Goal: Information Seeking & Learning: Learn about a topic

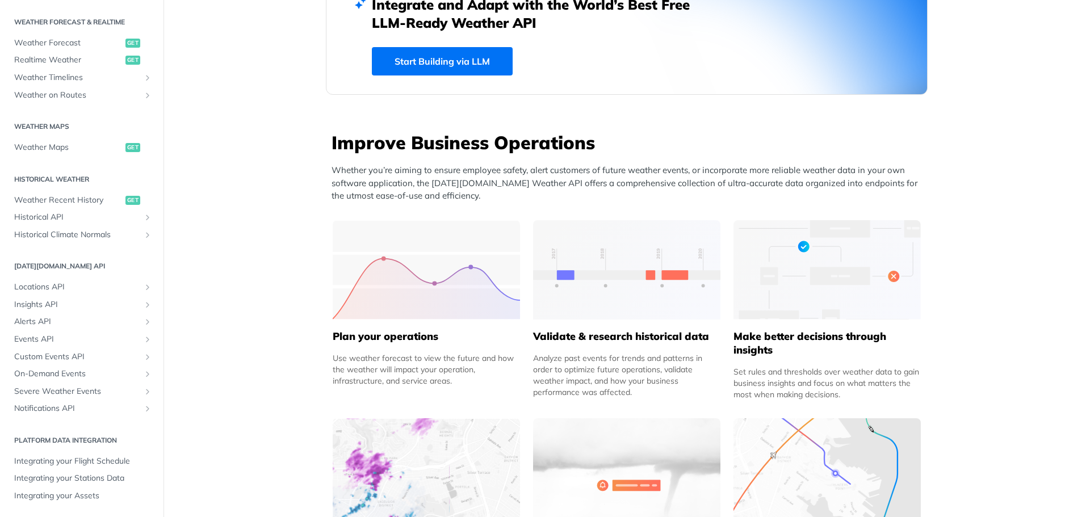
scroll to position [681, 0]
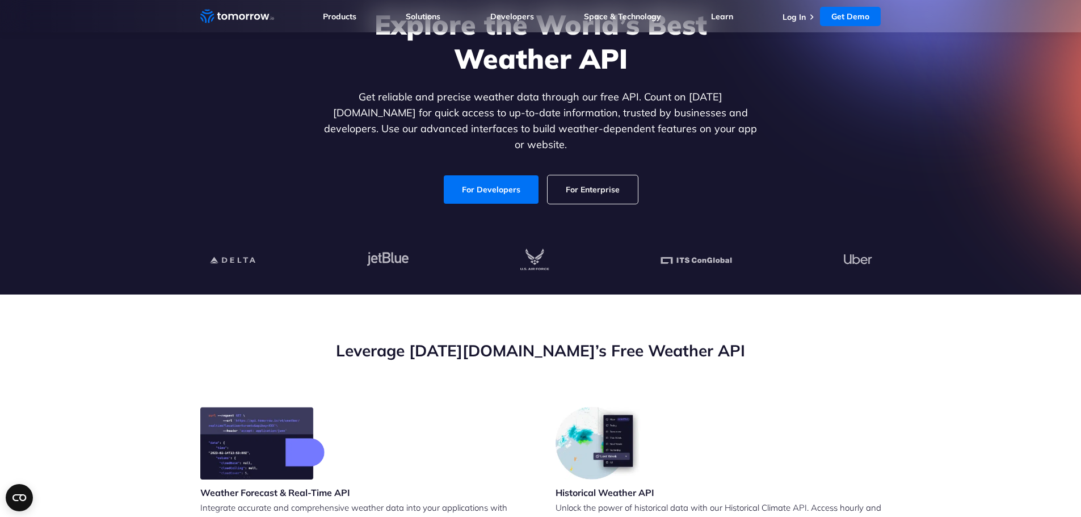
scroll to position [114, 0]
click at [465, 182] on link "For Developers" at bounding box center [491, 190] width 95 height 28
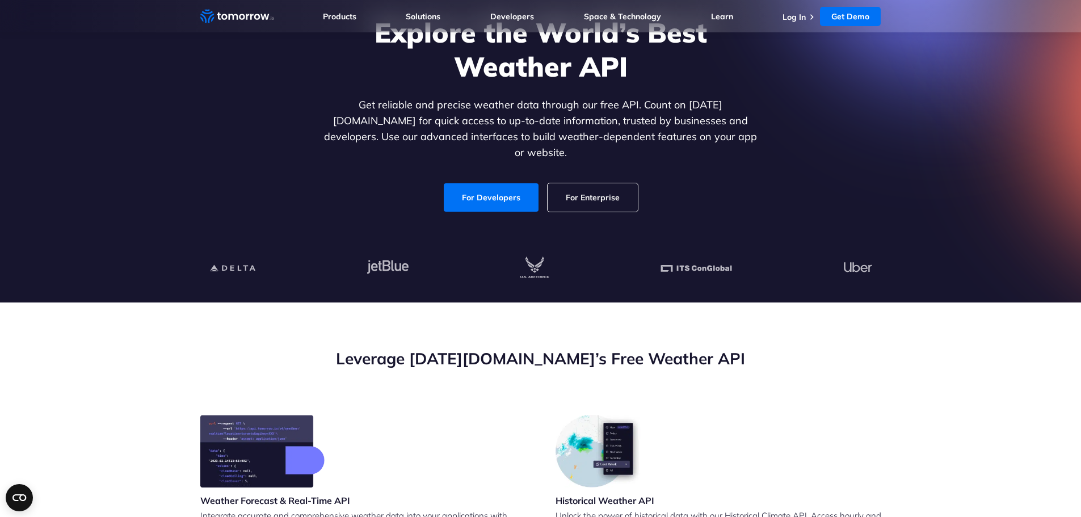
scroll to position [0, 0]
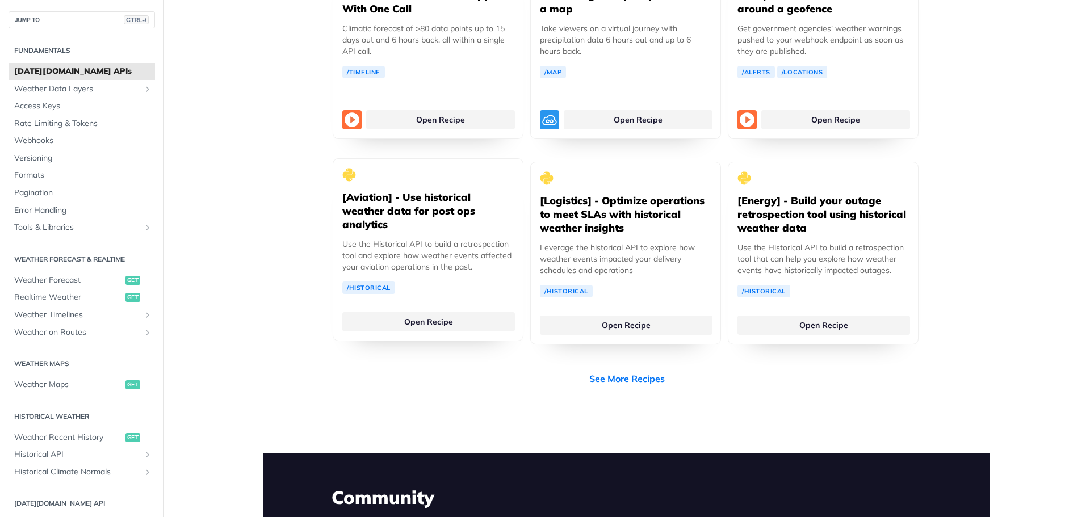
scroll to position [2691, 0]
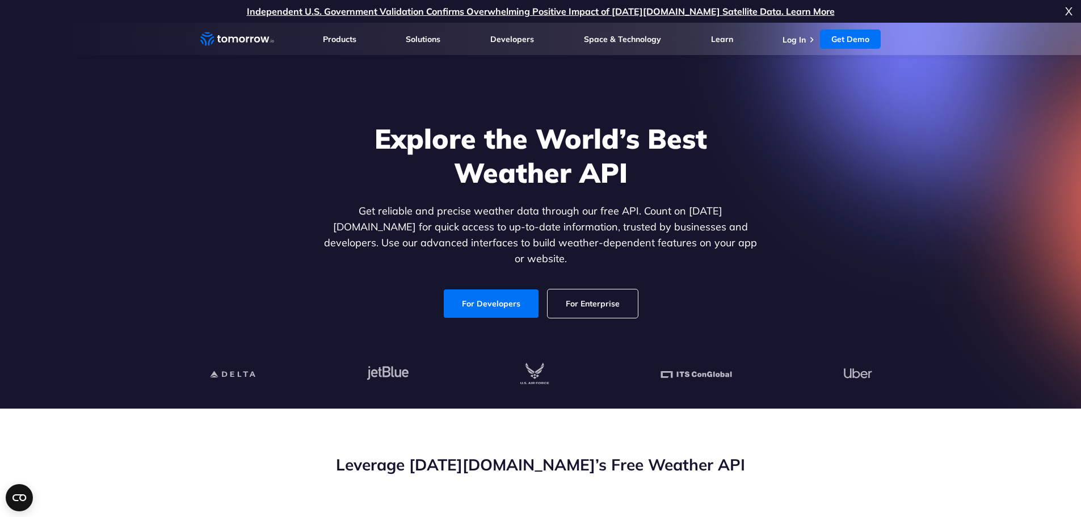
drag, startPoint x: 752, startPoint y: 426, endPoint x: 751, endPoint y: 411, distance: 14.2
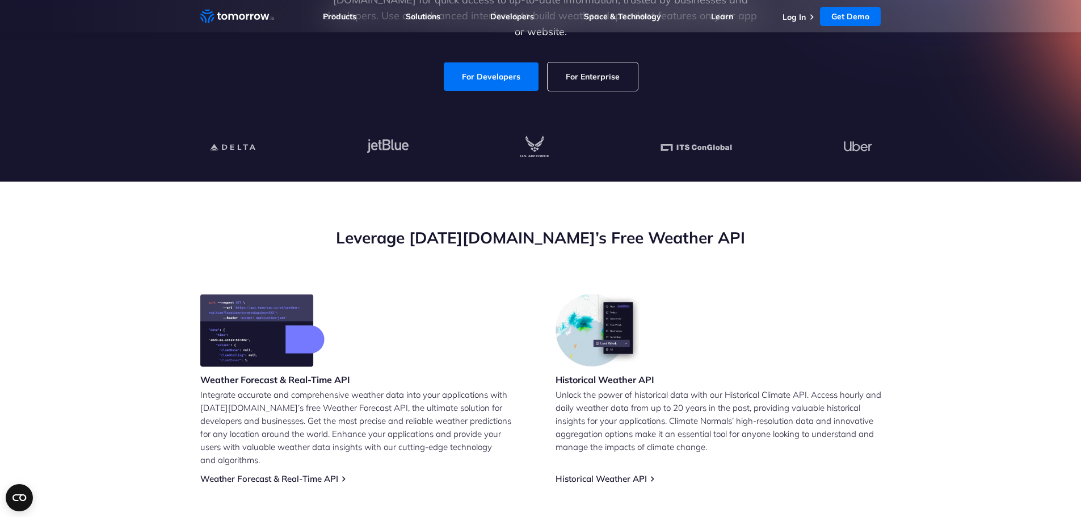
scroll to position [57, 0]
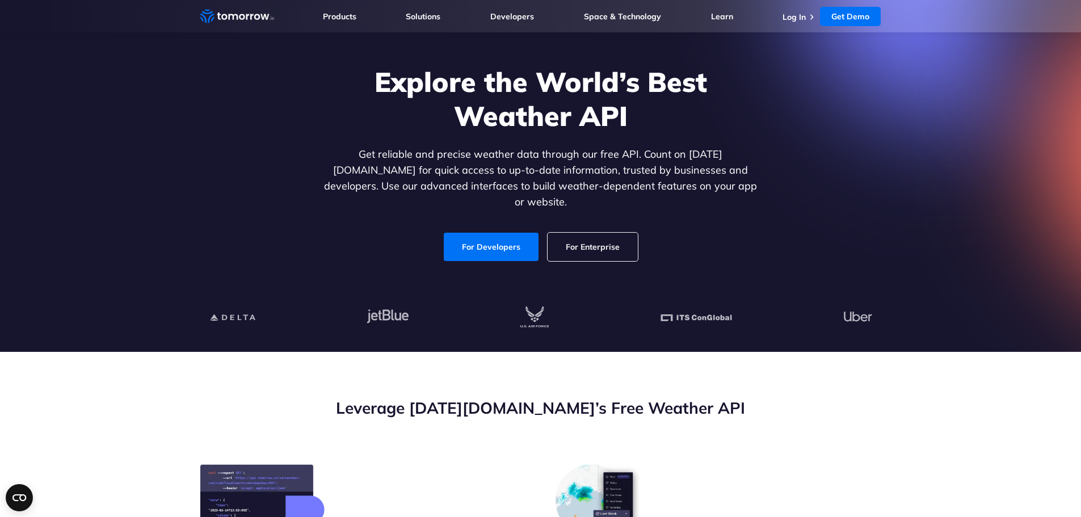
click at [517, 152] on p "Get reliable and precise weather data through our free API. Count on [DATE][DOM…" at bounding box center [541, 178] width 438 height 64
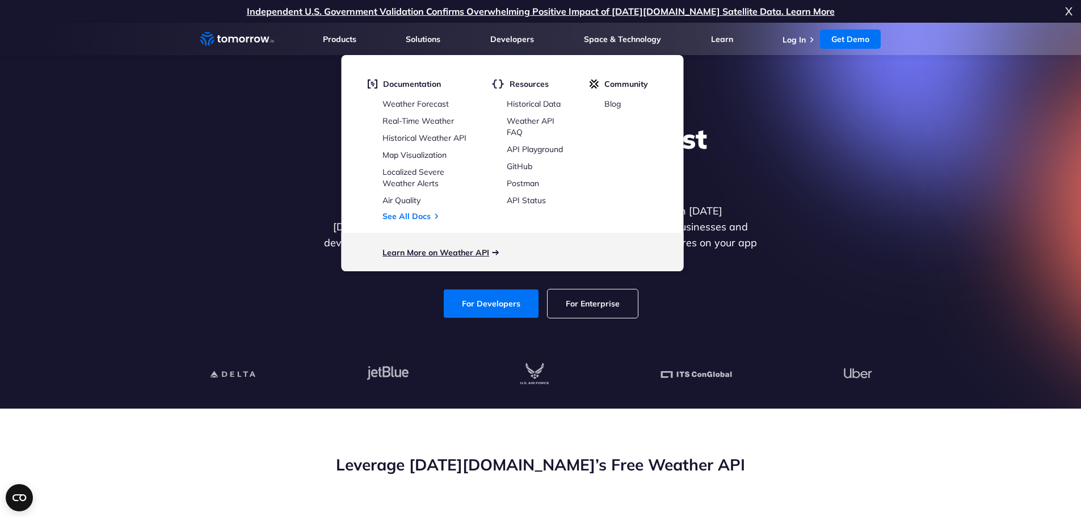
click at [436, 249] on link "Learn More on Weather API" at bounding box center [436, 252] width 107 height 10
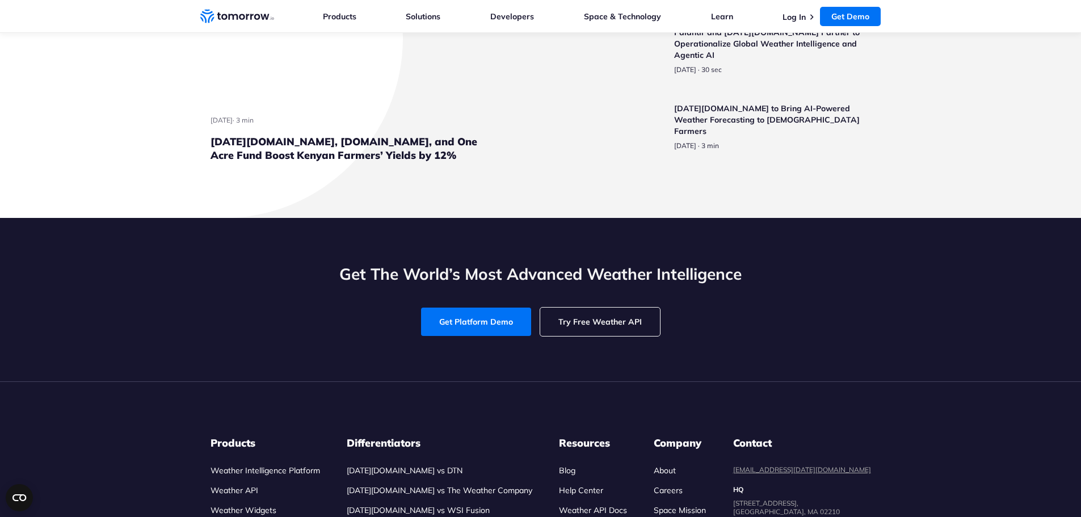
scroll to position [2668, 0]
